Goal: Transaction & Acquisition: Subscribe to service/newsletter

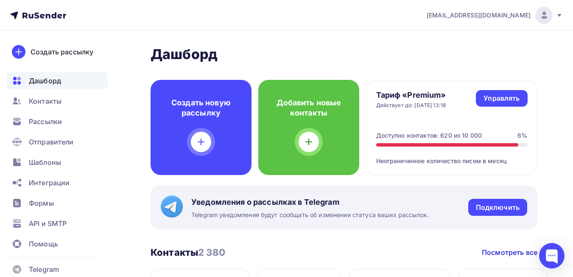
click at [51, 119] on span "Рассылки" at bounding box center [45, 121] width 33 height 10
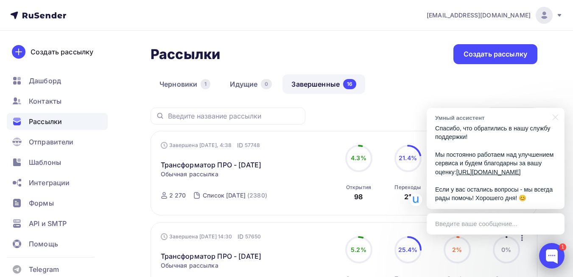
scroll to position [340, 0]
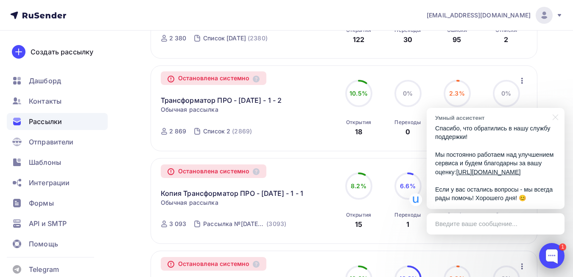
click at [557, 253] on div at bounding box center [551, 255] width 25 height 25
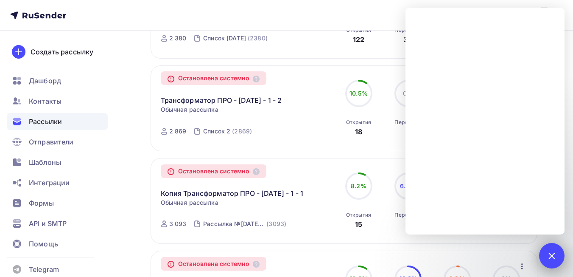
click at [552, 253] on div at bounding box center [551, 255] width 11 height 11
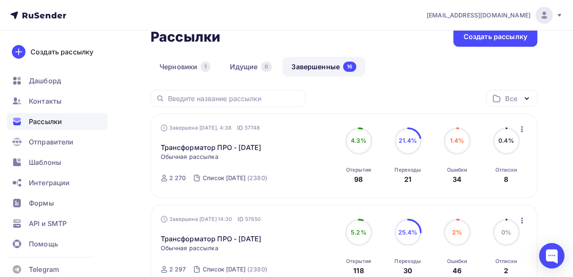
scroll to position [0, 0]
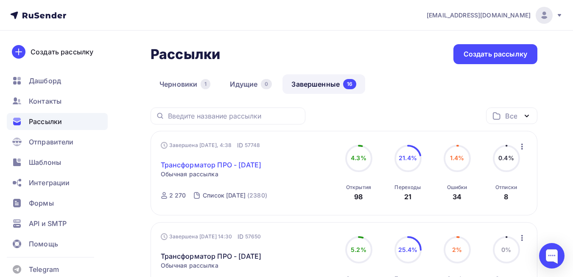
click at [208, 166] on link "Трансформатор ПРО - 02-09-2025" at bounding box center [211, 165] width 101 height 10
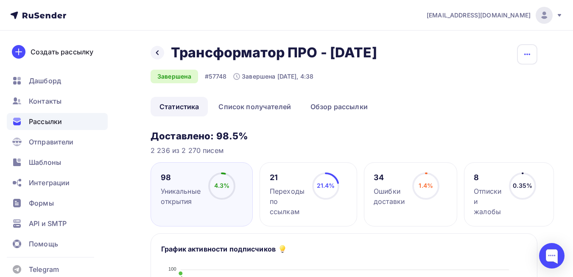
click at [529, 55] on icon "button" at bounding box center [528, 54] width 10 height 10
click at [492, 82] on div "Копировать" at bounding box center [495, 81] width 81 height 10
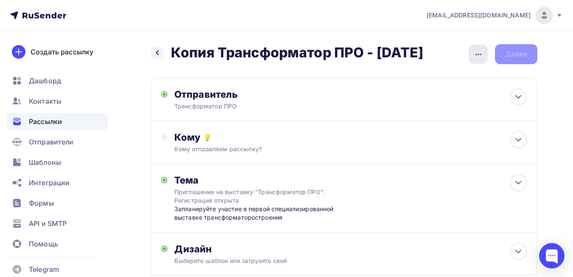
click at [478, 54] on icon "button" at bounding box center [479, 54] width 6 height 2
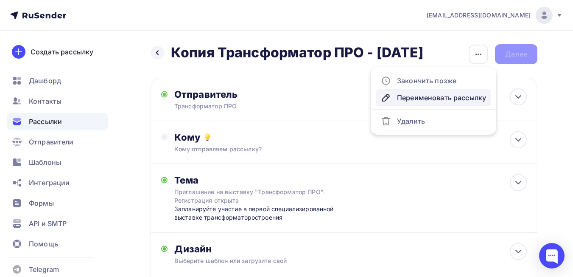
click at [451, 103] on link "Переименовать рассылку" at bounding box center [433, 97] width 115 height 17
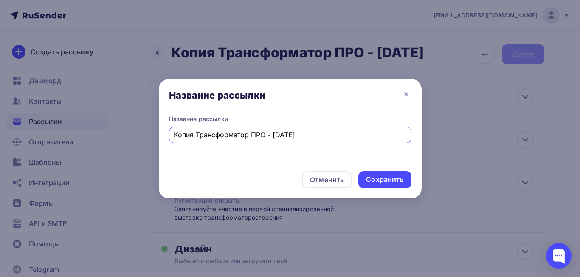
drag, startPoint x: 197, startPoint y: 136, endPoint x: 135, endPoint y: 139, distance: 61.6
click at [135, 139] on div "Название рассылки Название рассылки Копия Трансформатор ПРО - 02-09-2025 Отмени…" at bounding box center [290, 138] width 580 height 277
click at [256, 134] on input "Трансформатор ПРО - 02-09-2025" at bounding box center [290, 134] width 233 height 10
type input "Трансформатор ПРО - [DATE]"
click at [385, 179] on div "Сохранить" at bounding box center [384, 179] width 37 height 10
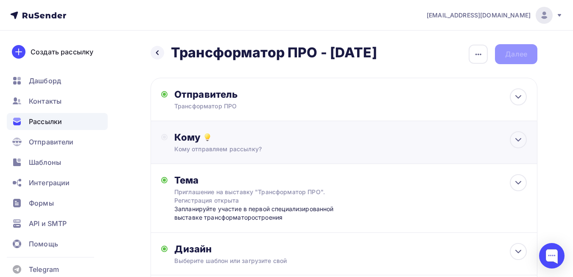
click at [323, 144] on div "Кому Кому отправляем рассылку? Списки получателей Выберите список Все списки id…" at bounding box center [350, 142] width 353 height 22
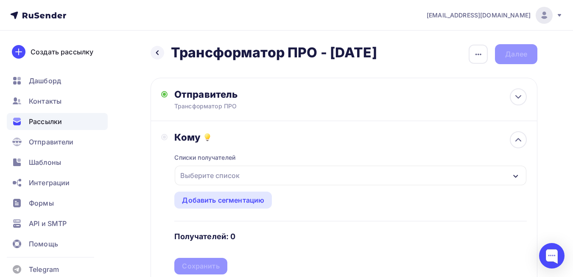
click at [228, 174] on div "Выберите список" at bounding box center [210, 175] width 66 height 15
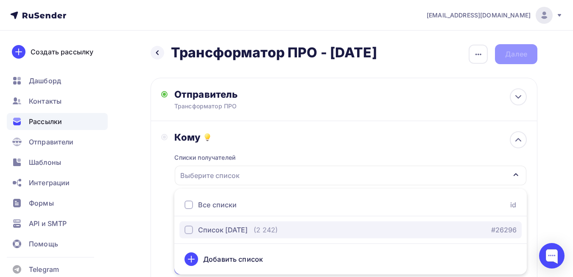
click at [217, 230] on div "Список [DATE]" at bounding box center [223, 230] width 50 height 10
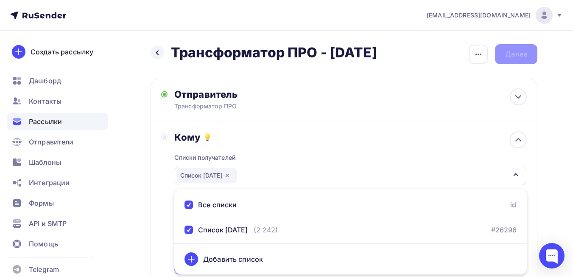
click at [129, 206] on div "Назад Трансформатор ПРО - 03-09-2025 Трансформатор ПРО - 03-09-2025 Закончить п…" at bounding box center [286, 262] width 573 height 463
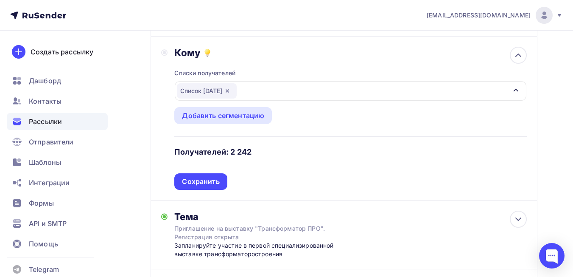
scroll to position [85, 0]
click at [192, 186] on div "Сохранить" at bounding box center [200, 181] width 53 height 17
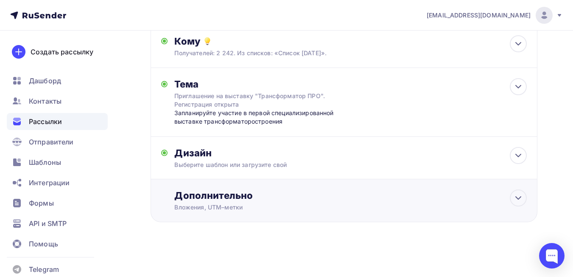
click at [205, 199] on div "Дополнительно" at bounding box center [350, 195] width 353 height 12
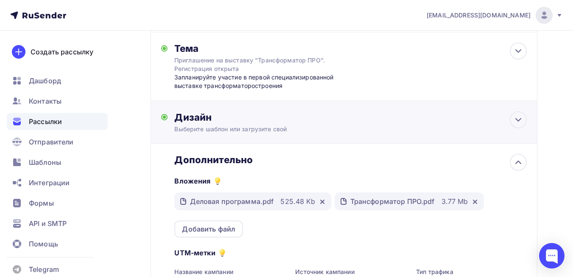
scroll to position [180, 0]
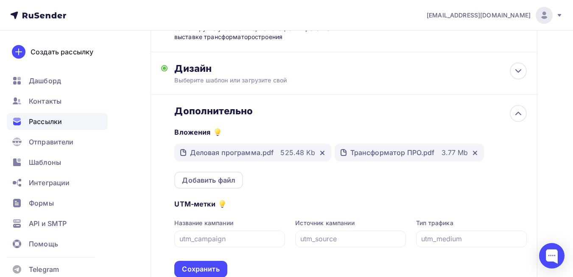
click at [218, 114] on div "Дополнительно" at bounding box center [350, 111] width 353 height 12
click at [211, 264] on div "Сохранить" at bounding box center [200, 269] width 37 height 10
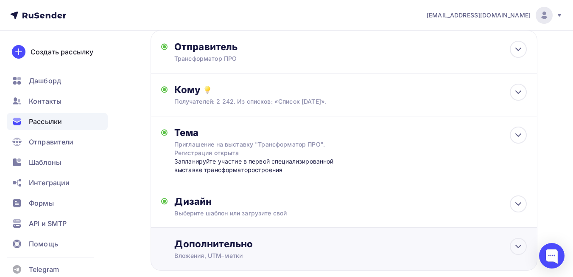
scroll to position [0, 0]
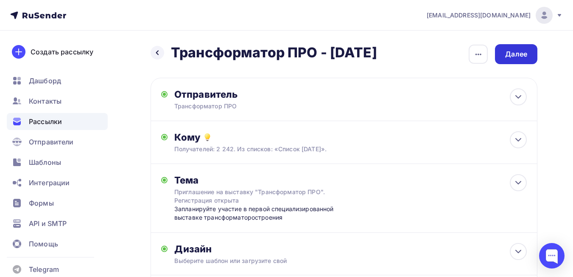
click at [520, 56] on div "Далее" at bounding box center [517, 54] width 22 height 10
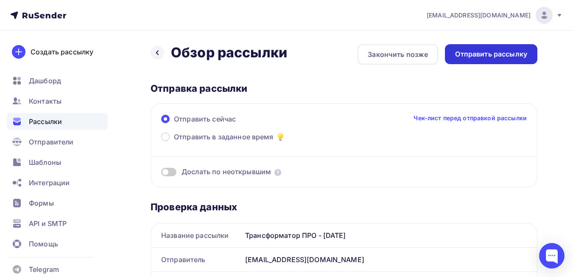
click at [497, 53] on div "Отправить рассылку" at bounding box center [491, 54] width 72 height 10
